Goal: Register for event/course

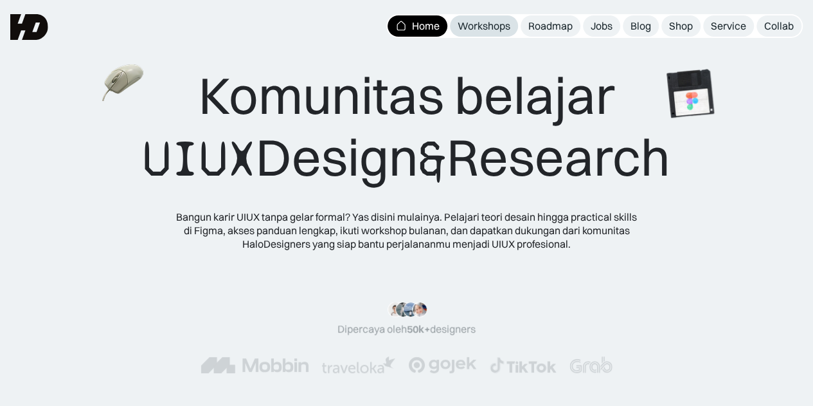
click at [485, 26] on div "Workshops" at bounding box center [484, 26] width 53 height 14
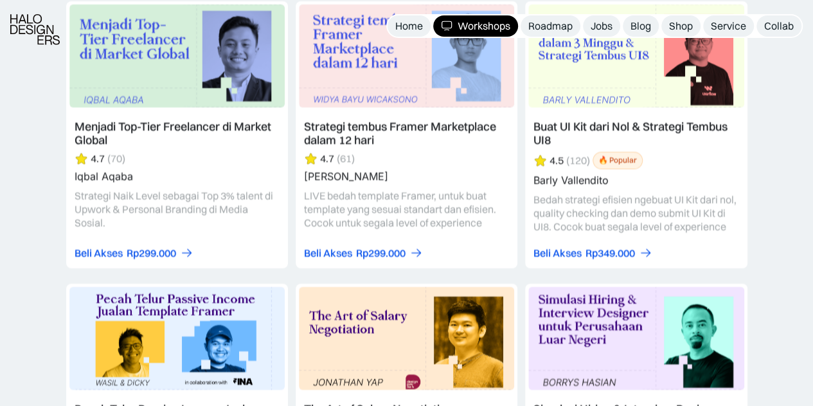
scroll to position [2161, 0]
click at [598, 105] on link at bounding box center [636, 134] width 222 height 267
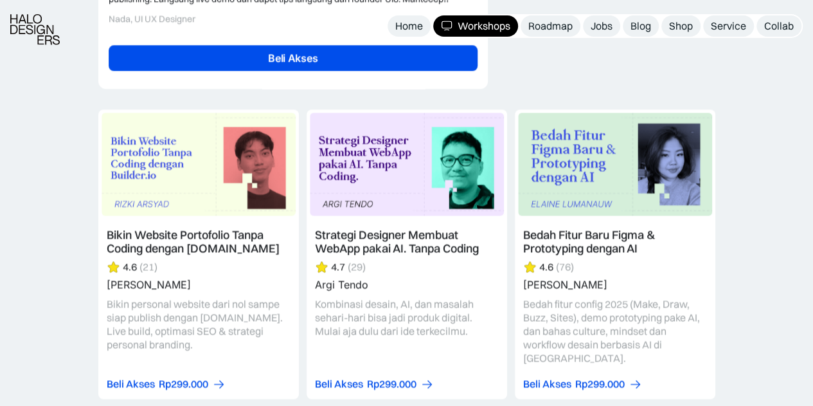
scroll to position [3306, 0]
